Goal: Transaction & Acquisition: Obtain resource

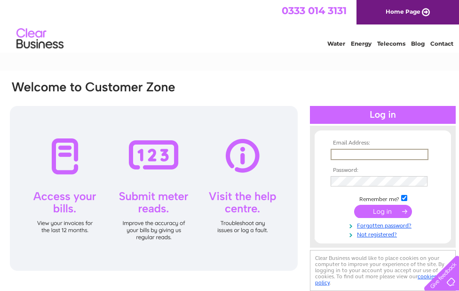
type input "[EMAIL_ADDRESS][DOMAIN_NAME]"
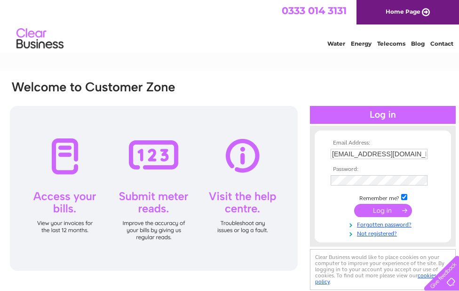
click at [366, 209] on input "submit" at bounding box center [383, 210] width 58 height 13
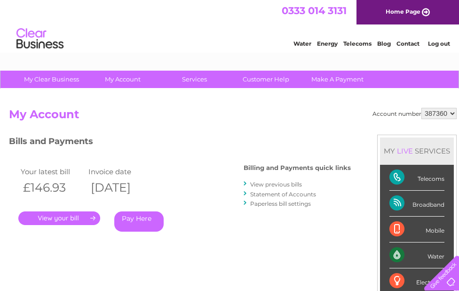
click at [257, 183] on link "View previous bills" at bounding box center [276, 184] width 52 height 7
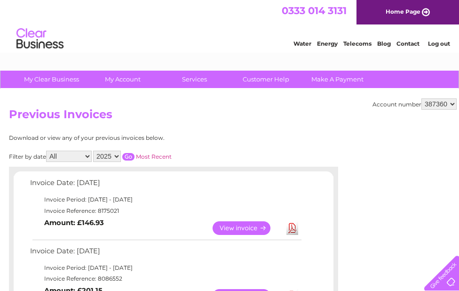
click at [265, 226] on link "View" at bounding box center [247, 228] width 69 height 14
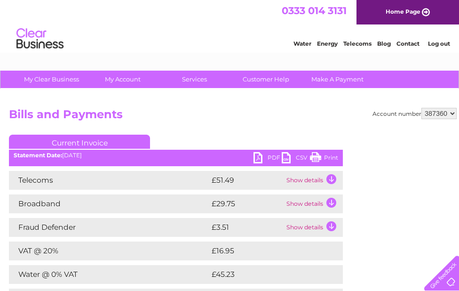
click at [260, 155] on link "PDF" at bounding box center [268, 159] width 28 height 14
